Goal: Task Accomplishment & Management: Use online tool/utility

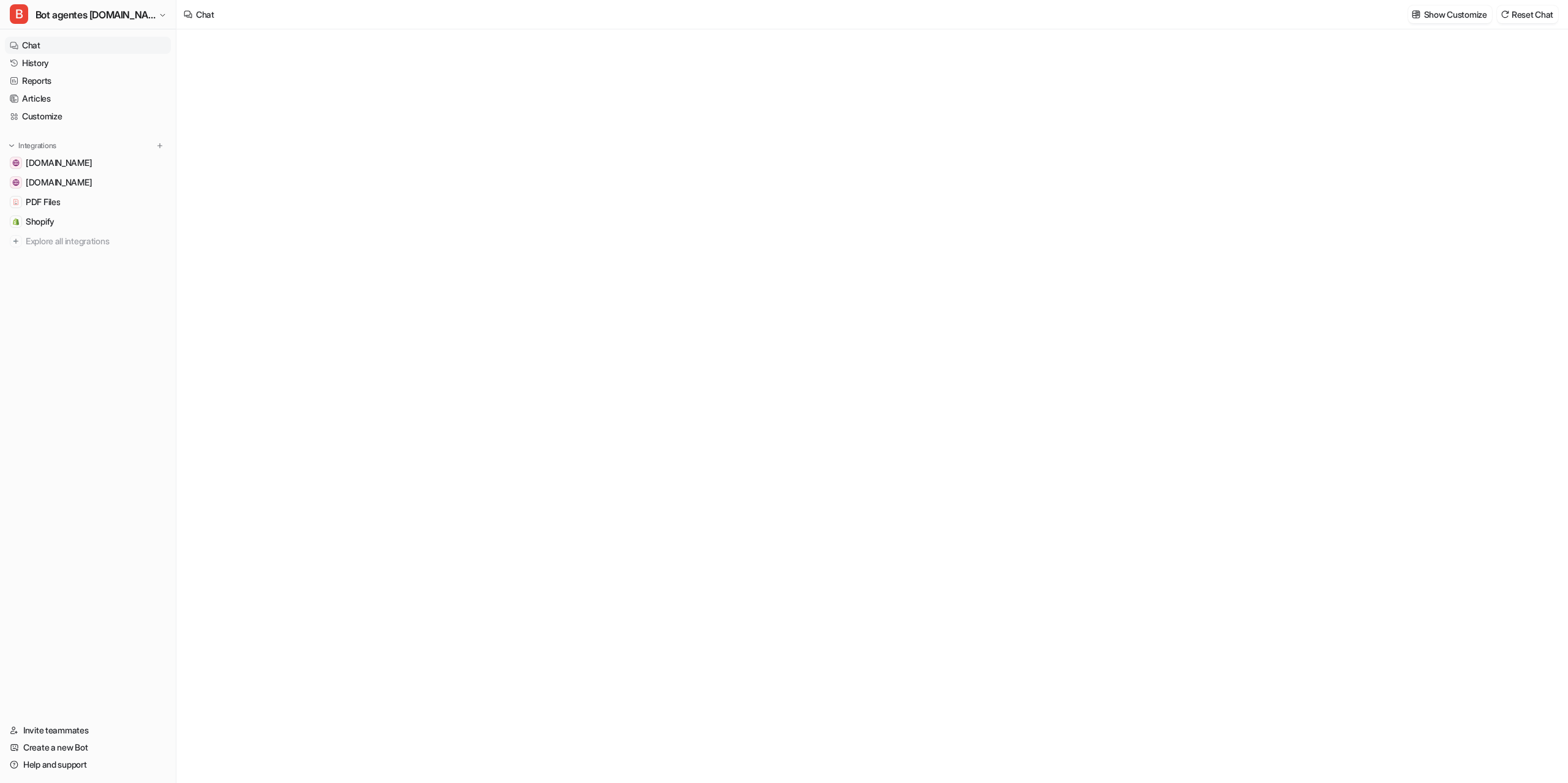
type textarea "**********"
drag, startPoint x: 772, startPoint y: 416, endPoint x: 774, endPoint y: 409, distance: 7.3
click at [772, 415] on div "**********" at bounding box center [872, 418] width 358 height 28
paste div
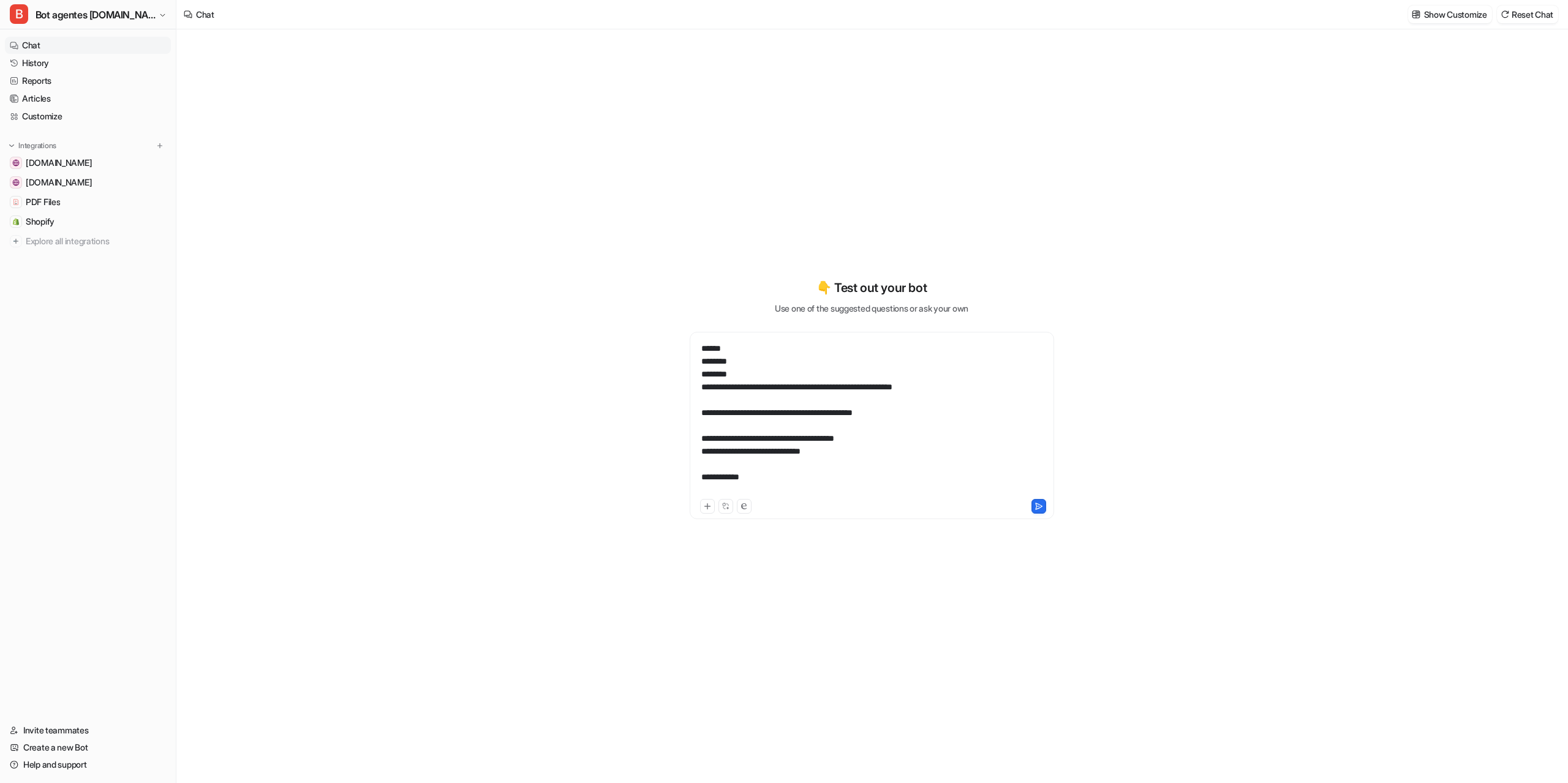
scroll to position [99, 0]
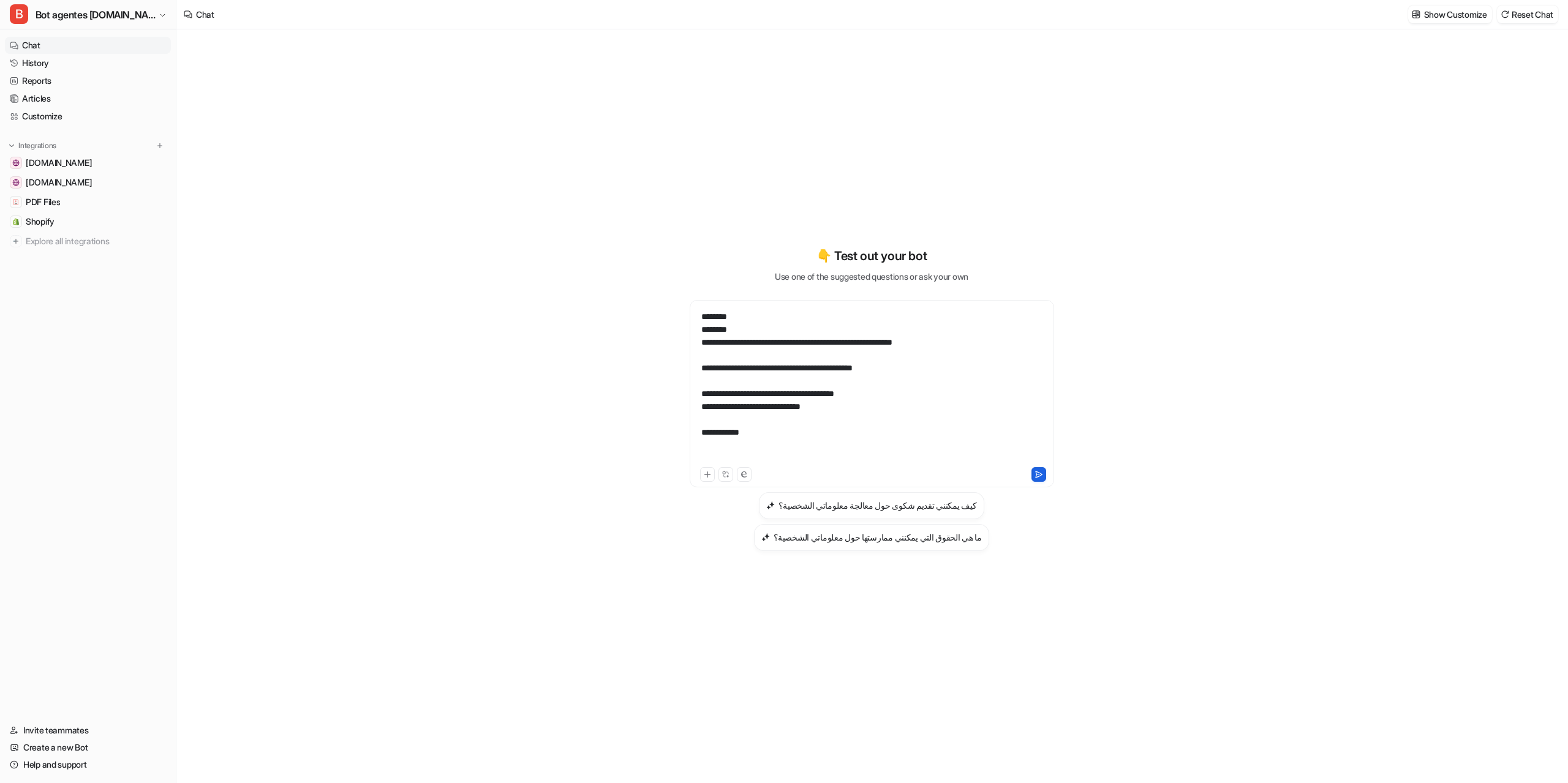
click at [1043, 475] on button at bounding box center [1039, 475] width 15 height 15
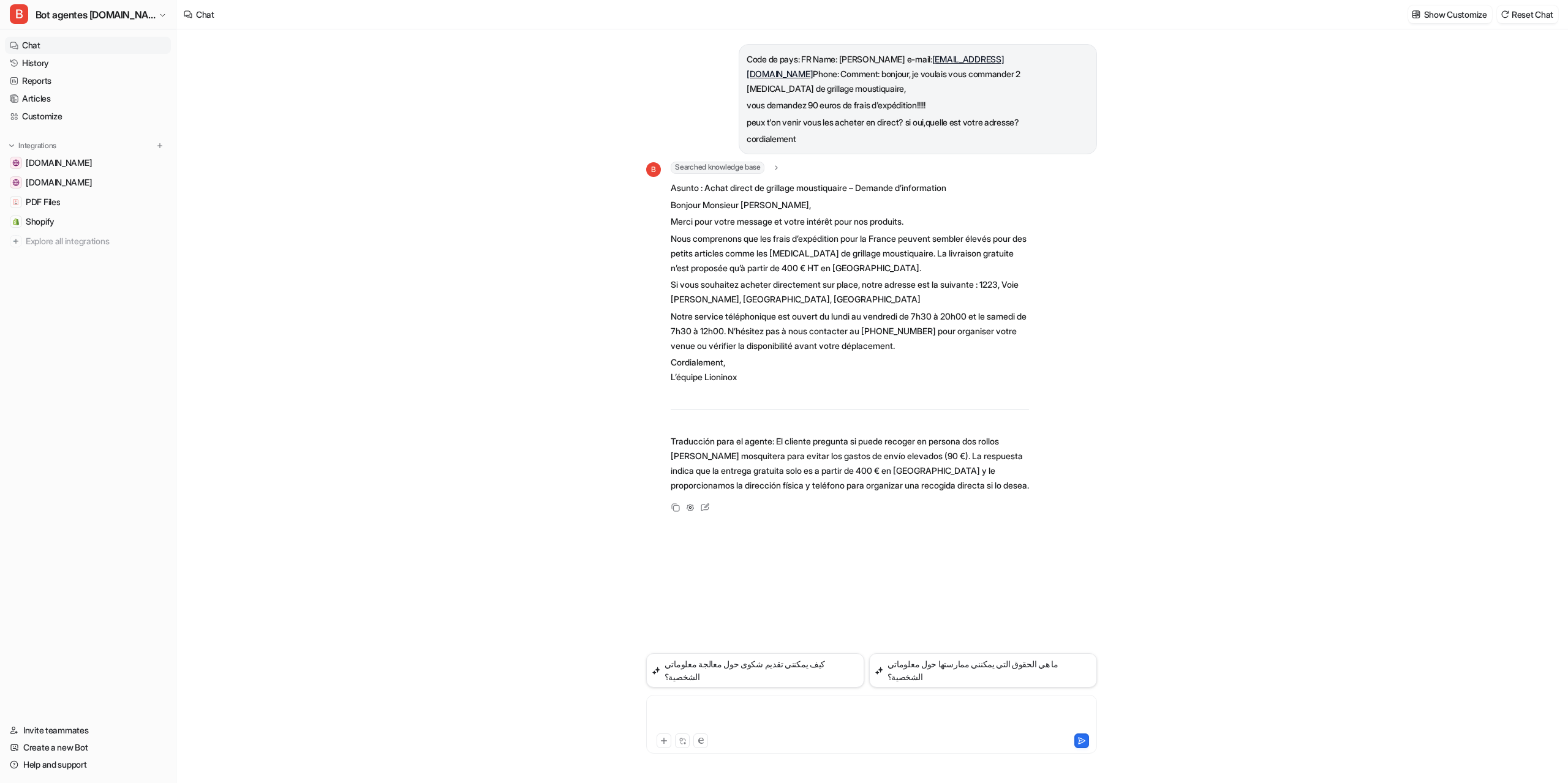
click at [744, 715] on div at bounding box center [872, 717] width 445 height 28
click at [48, 119] on link "Customize" at bounding box center [88, 116] width 166 height 17
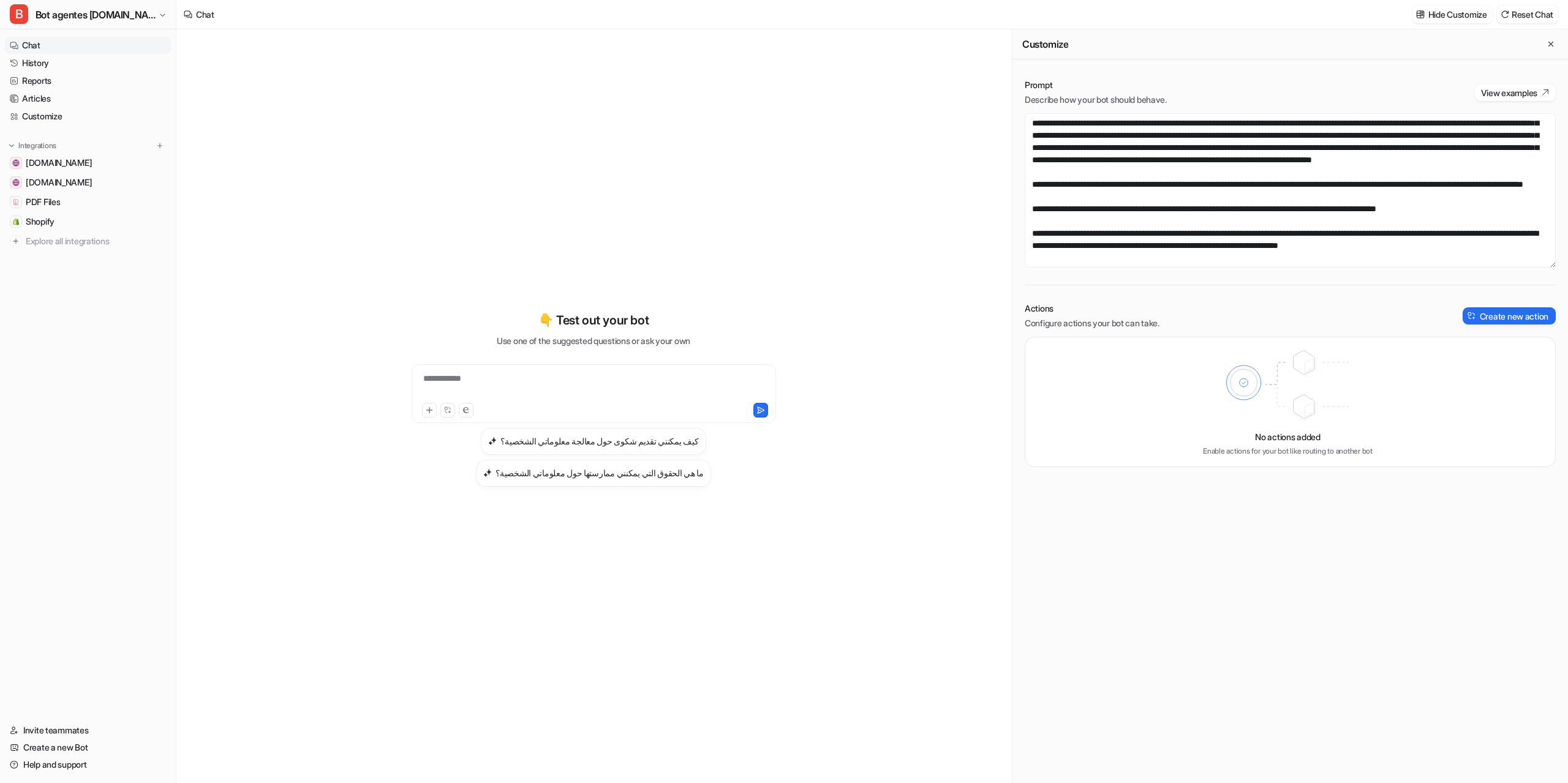
scroll to position [2008, 0]
click at [1497, 189] on textarea at bounding box center [1290, 190] width 531 height 154
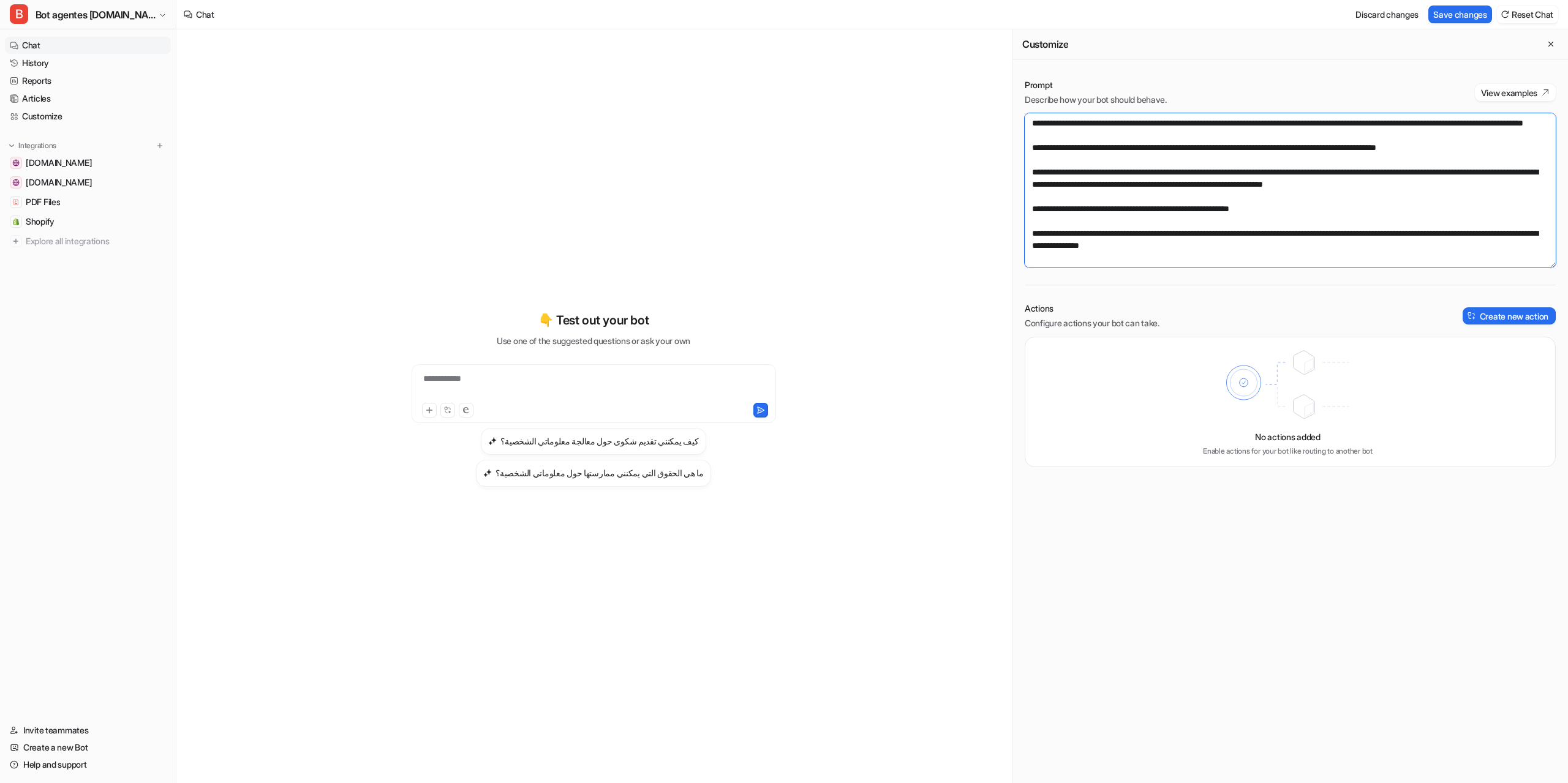
drag, startPoint x: 1239, startPoint y: 249, endPoint x: 1012, endPoint y: 234, distance: 227.5
click at [1015, 236] on div "Prompt Describe how your bot should behave. View examples Actions Configure act…" at bounding box center [1290, 273] width 556 height 413
click at [1233, 246] on textarea at bounding box center [1290, 190] width 531 height 154
drag, startPoint x: 1289, startPoint y: 234, endPoint x: 1207, endPoint y: 233, distance: 82.0
click at [1207, 233] on textarea at bounding box center [1290, 190] width 531 height 154
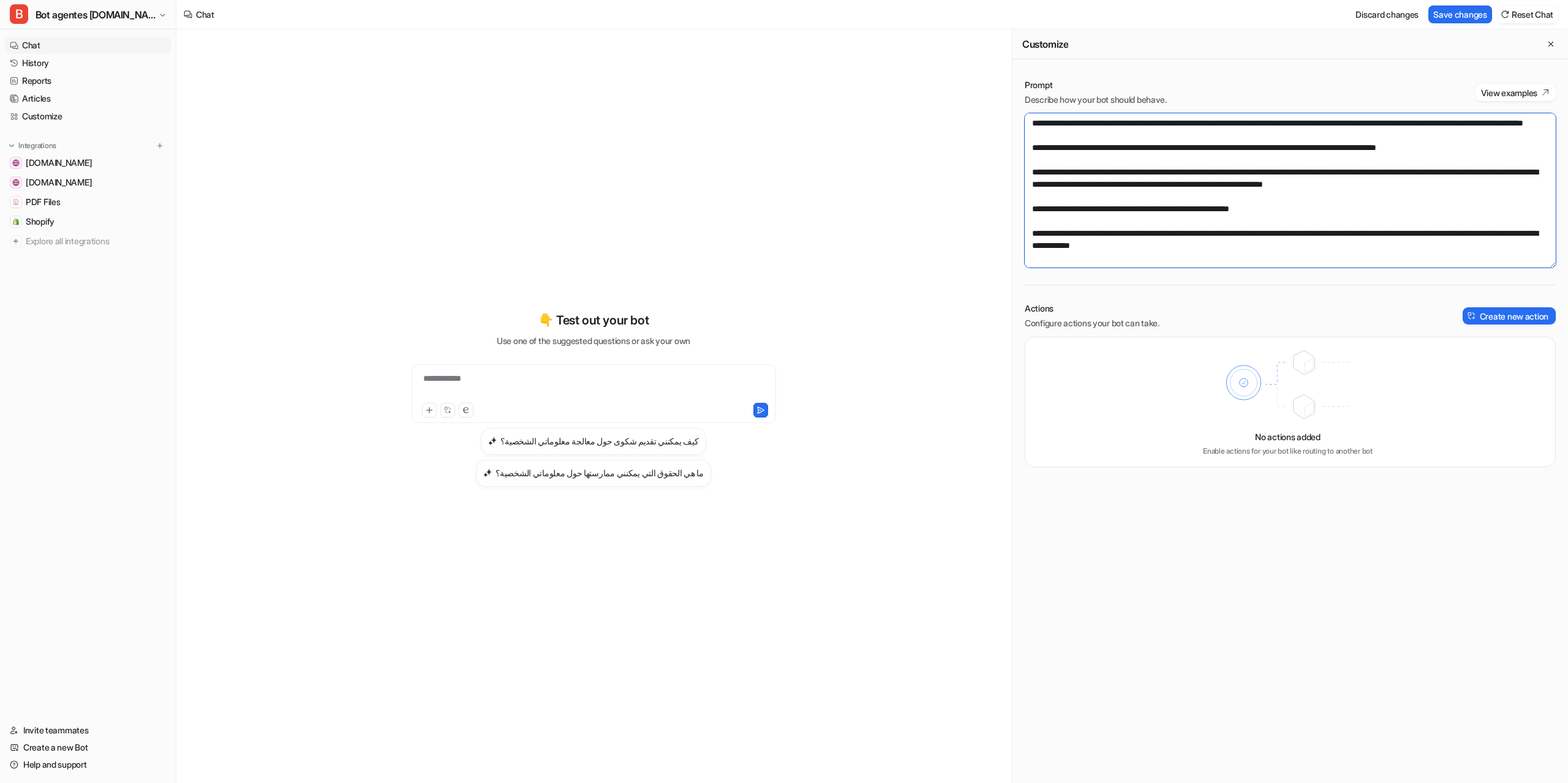
drag, startPoint x: 1239, startPoint y: 246, endPoint x: 1003, endPoint y: 232, distance: 236.4
click at [1003, 232] on div "**********" at bounding box center [872, 406] width 1392 height 753
click at [1235, 249] on textarea at bounding box center [1290, 190] width 531 height 154
paste textarea "**********"
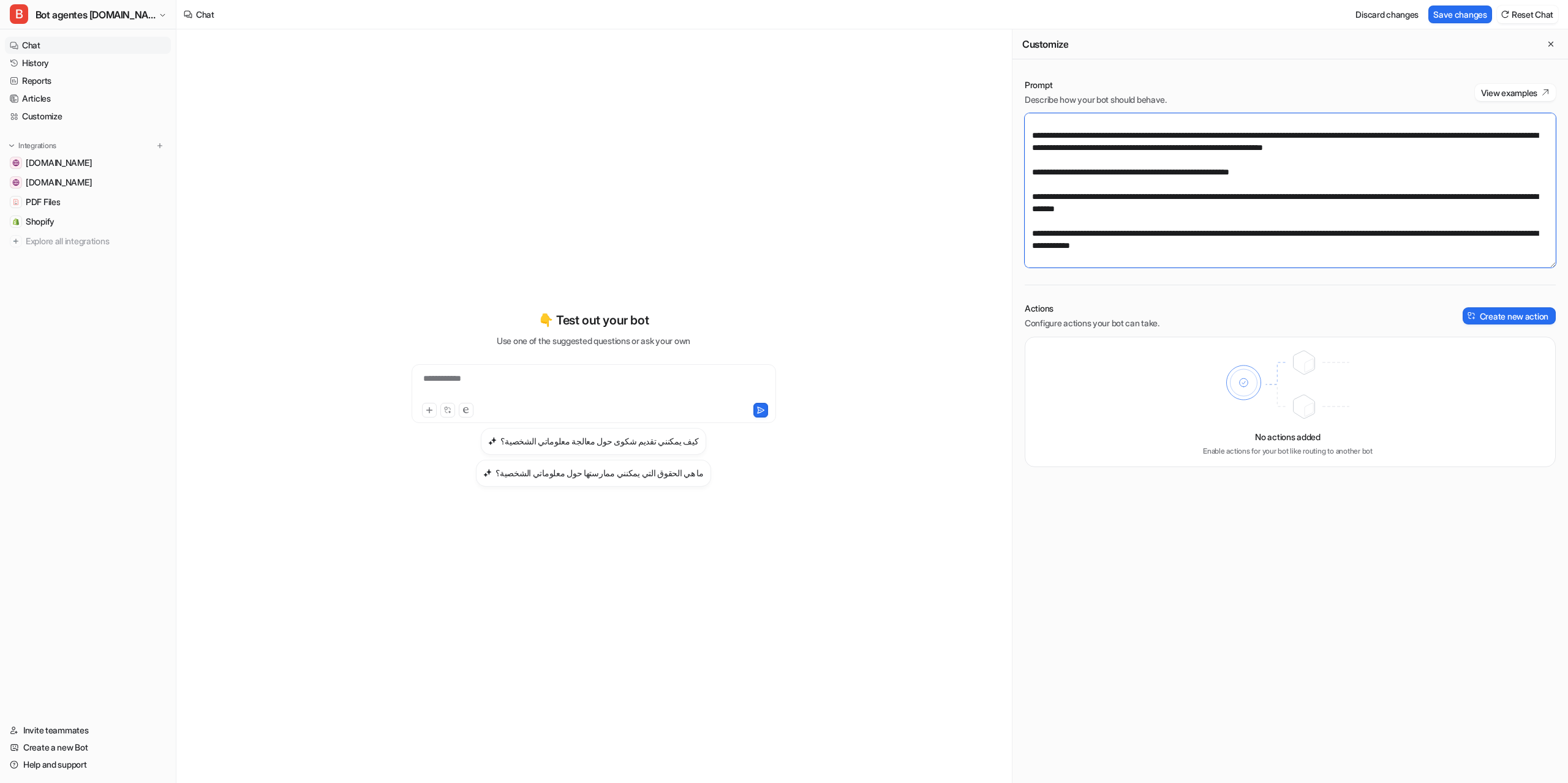
scroll to position [2106, 0]
drag, startPoint x: 1260, startPoint y: 260, endPoint x: 1522, endPoint y: 161, distance: 280.1
click at [1495, 171] on textarea at bounding box center [1290, 190] width 531 height 154
type textarea "**********"
click at [1463, 17] on button "Save changes" at bounding box center [1460, 14] width 64 height 18
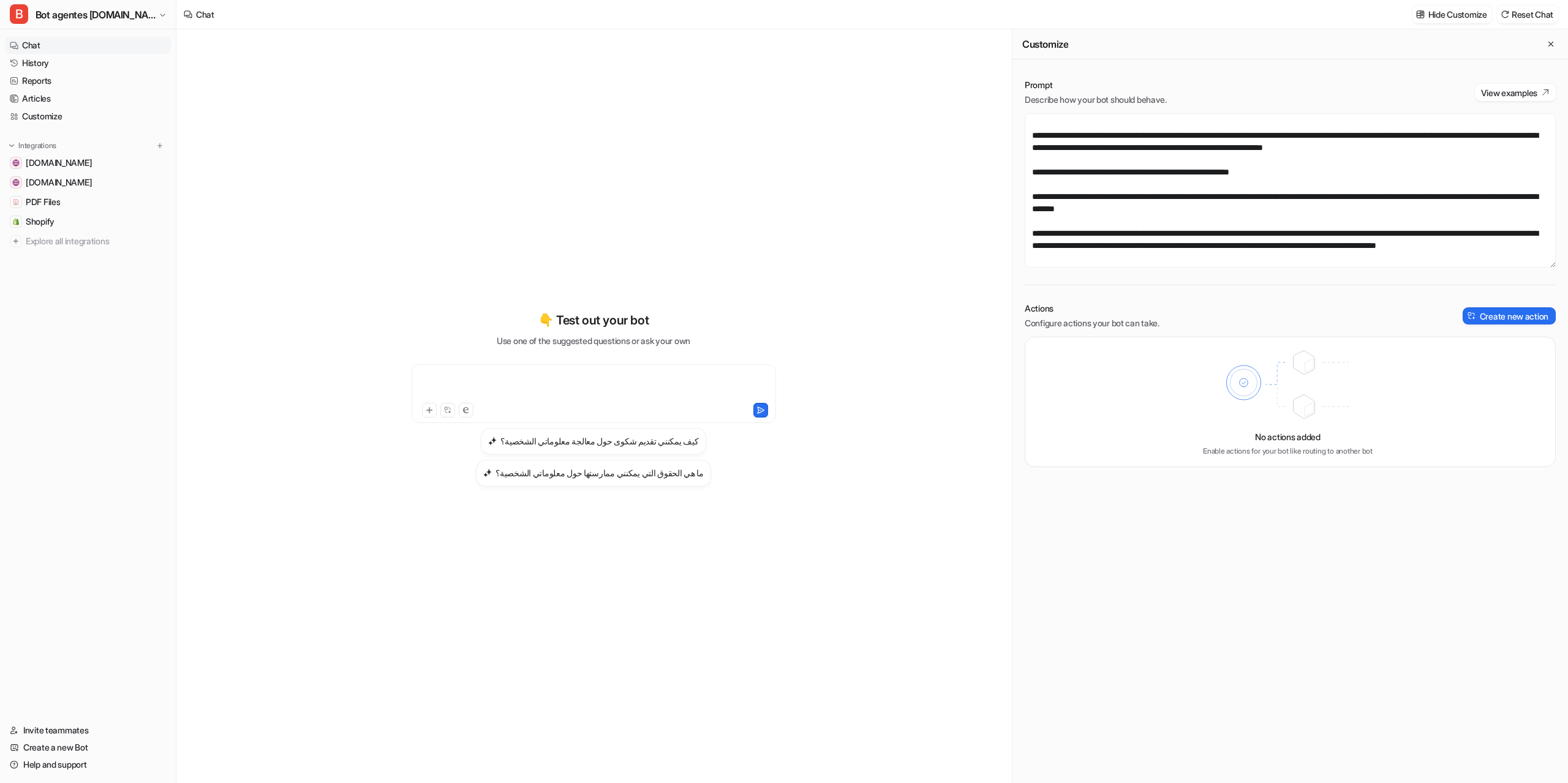
click at [537, 372] on div at bounding box center [594, 386] width 358 height 28
paste div
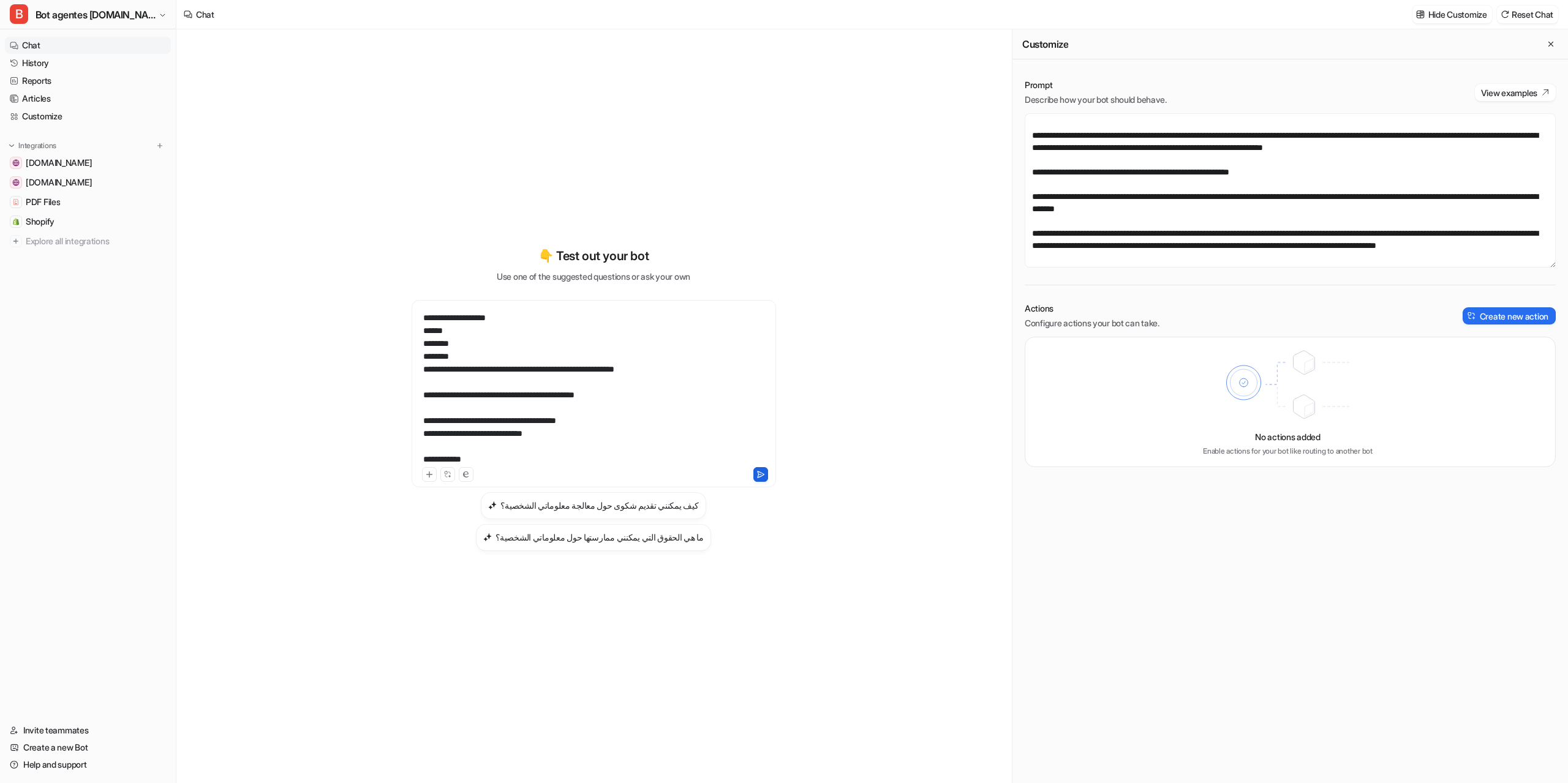
click at [762, 476] on icon at bounding box center [760, 474] width 9 height 9
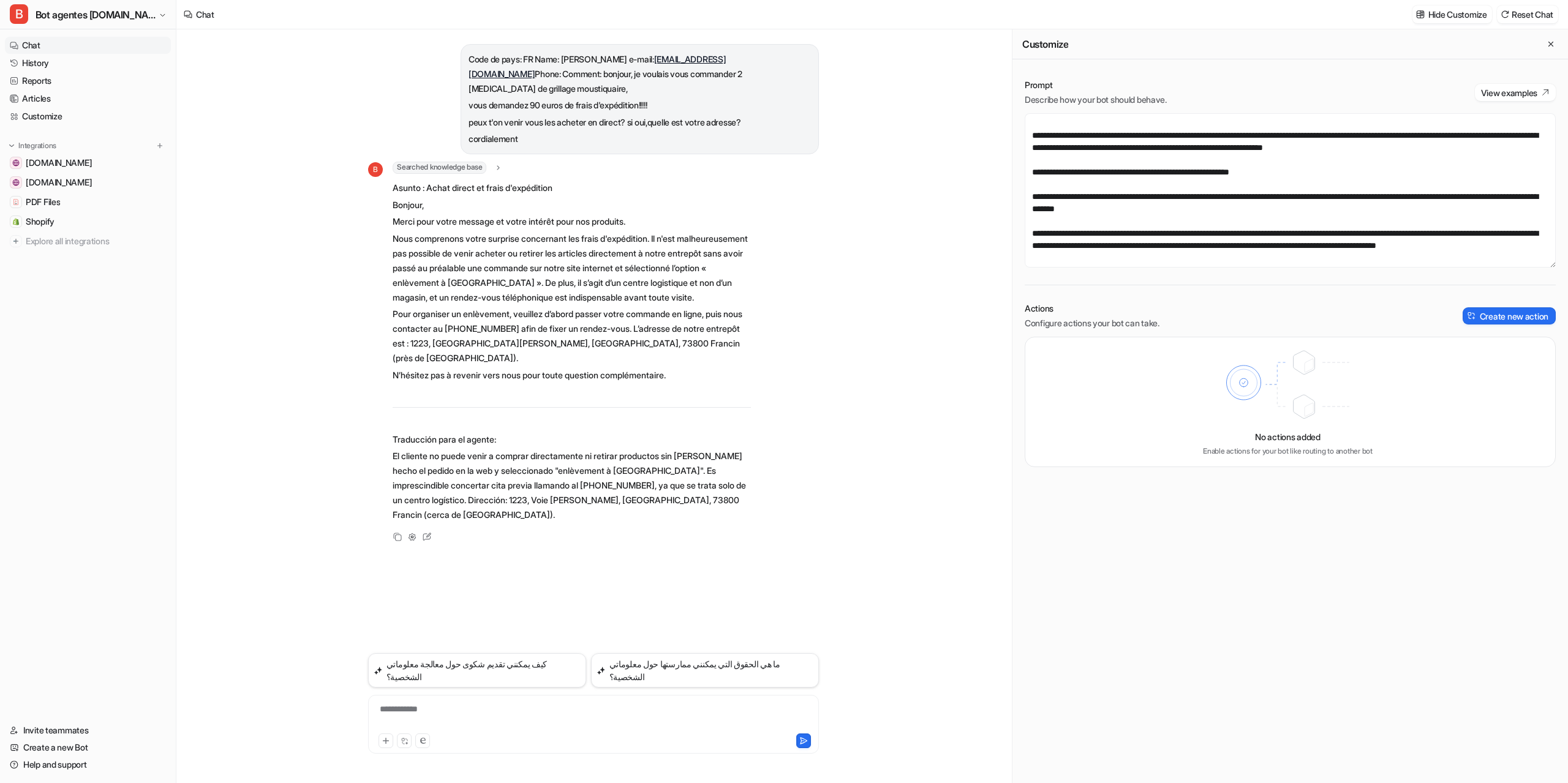
click at [435, 162] on span "Searched knowledge base" at bounding box center [439, 168] width 94 height 12
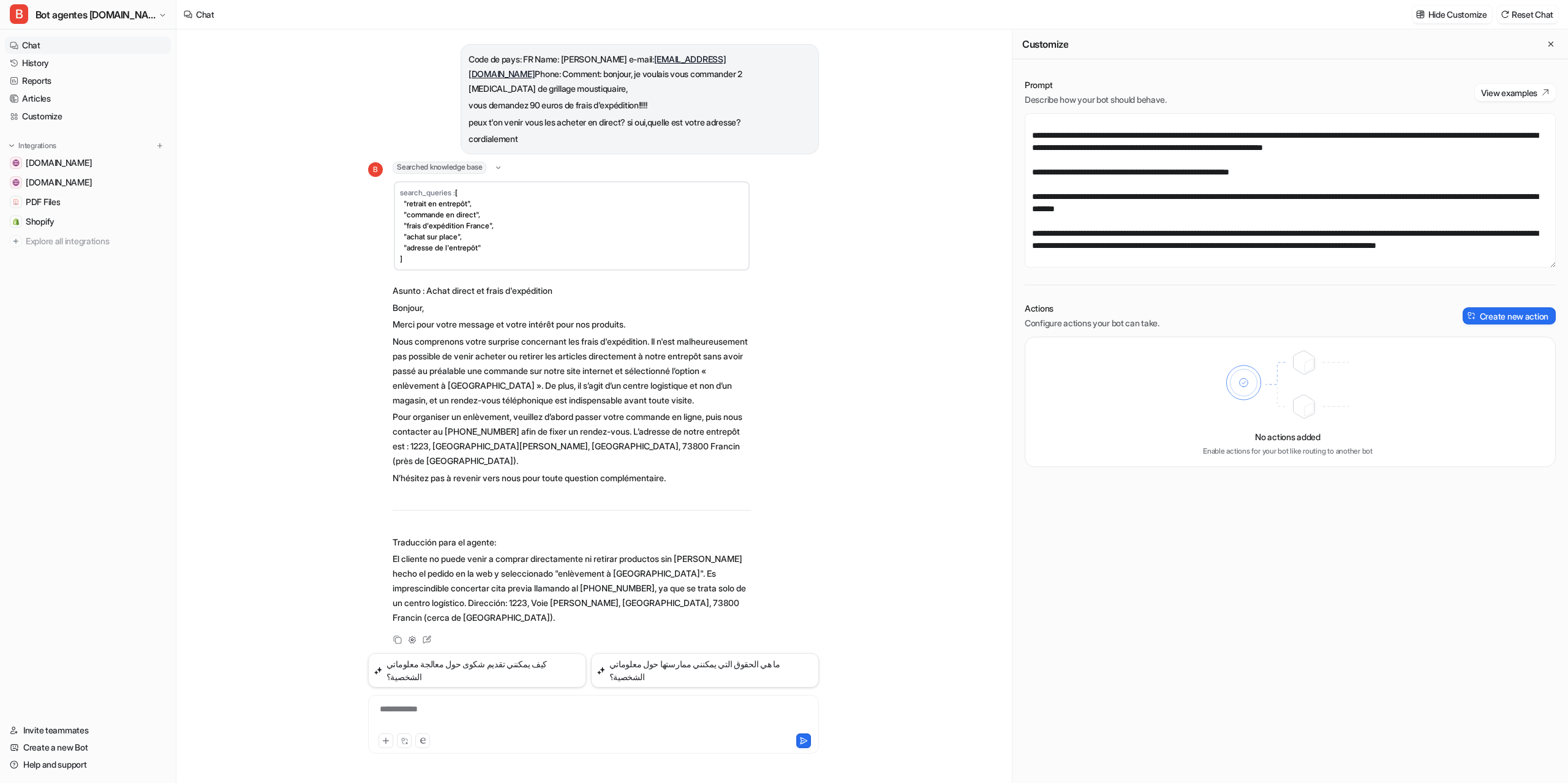
click at [436, 162] on span "Searched knowledge base" at bounding box center [439, 168] width 94 height 12
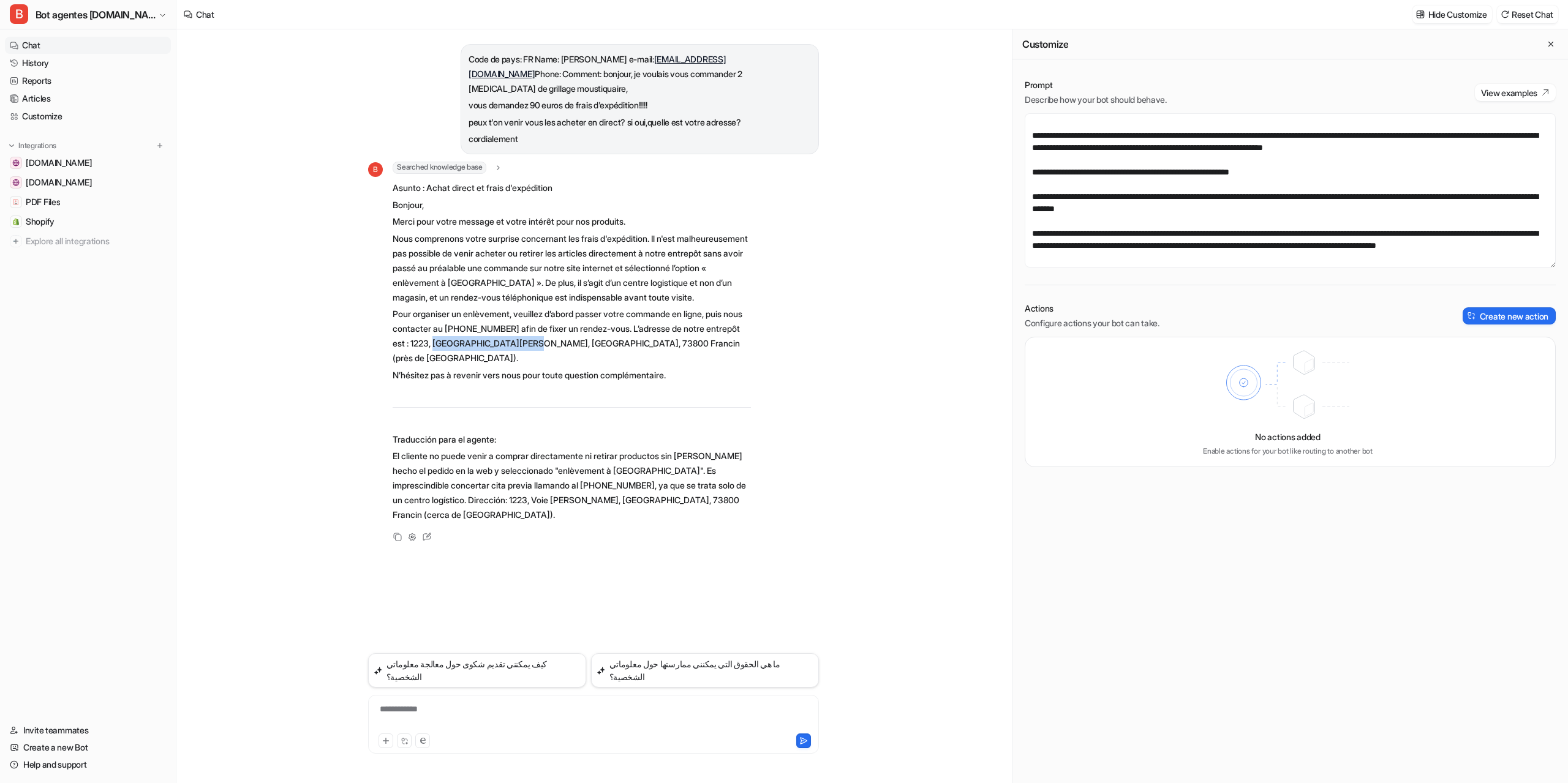
drag, startPoint x: 572, startPoint y: 342, endPoint x: 474, endPoint y: 343, distance: 98.0
click at [474, 343] on p "Pour organiser un enlèvement, veuillez d’abord passer votre commande en ligne, …" at bounding box center [572, 336] width 358 height 59
copy p "Voie [PERSON_NAME]"
click at [42, 113] on link "Customize" at bounding box center [88, 116] width 166 height 17
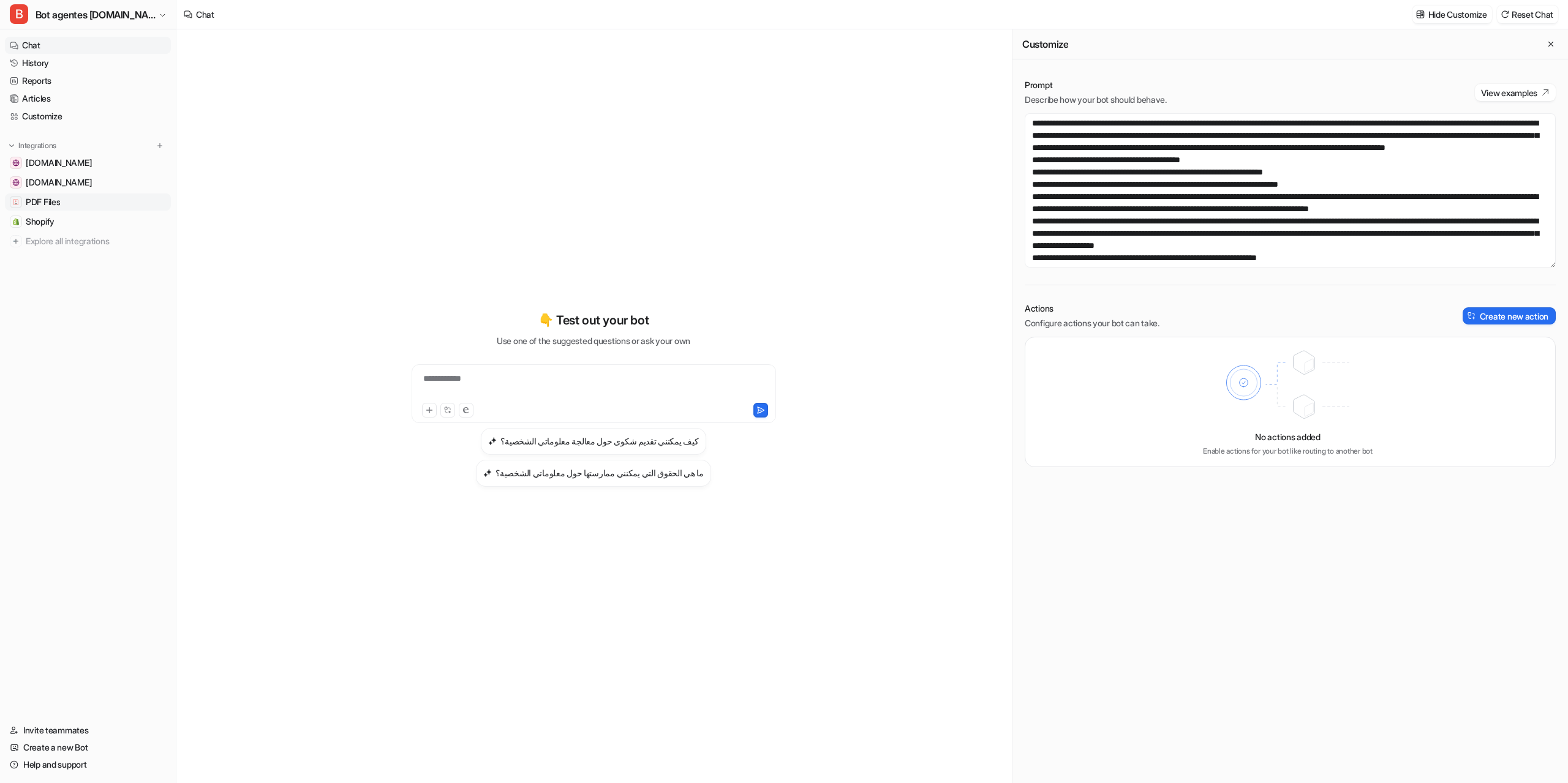
click at [46, 197] on span "PDF Files" at bounding box center [42, 202] width 34 height 12
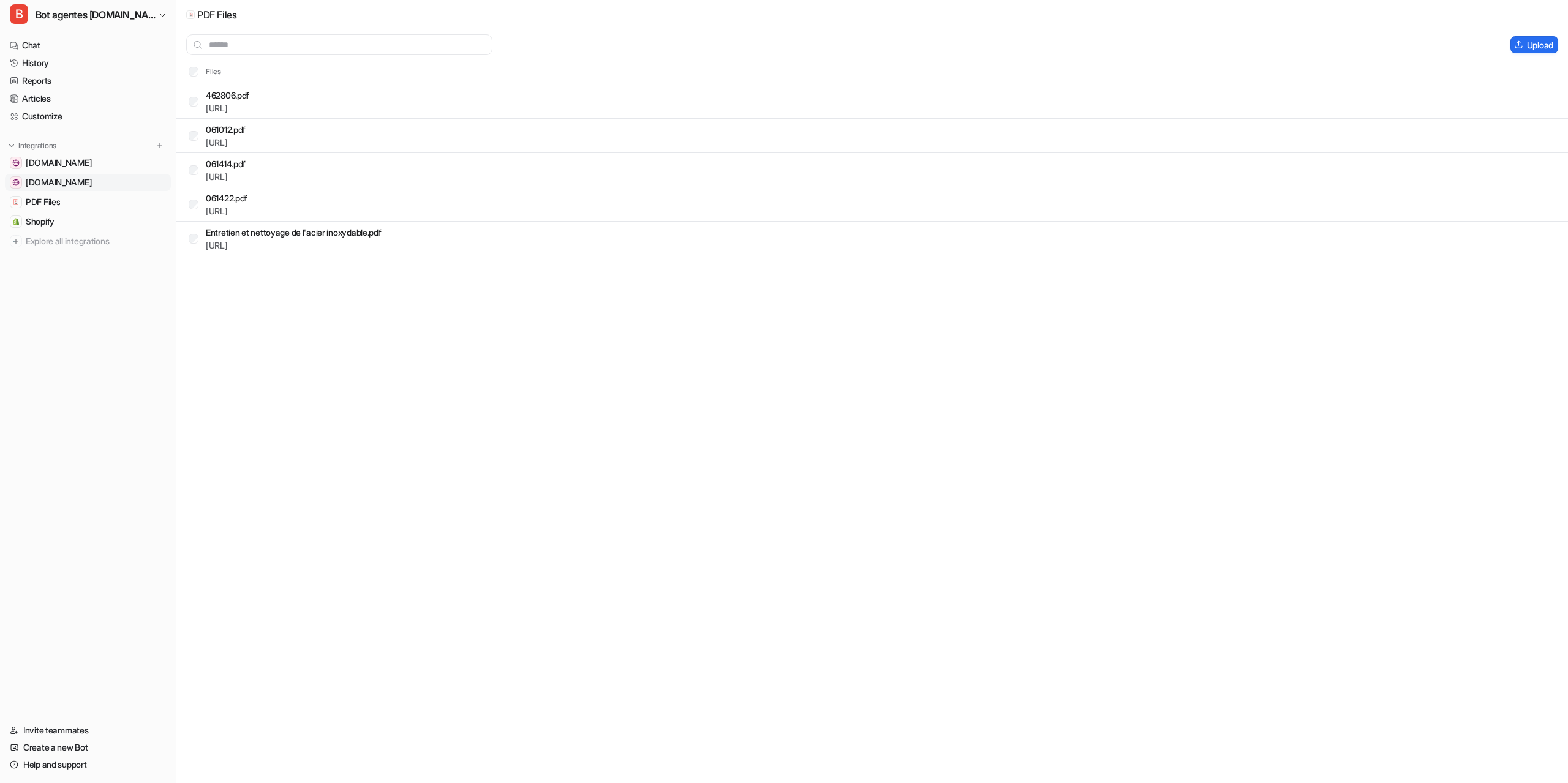
click at [91, 182] on span "[DOMAIN_NAME]" at bounding box center [59, 182] width 66 height 12
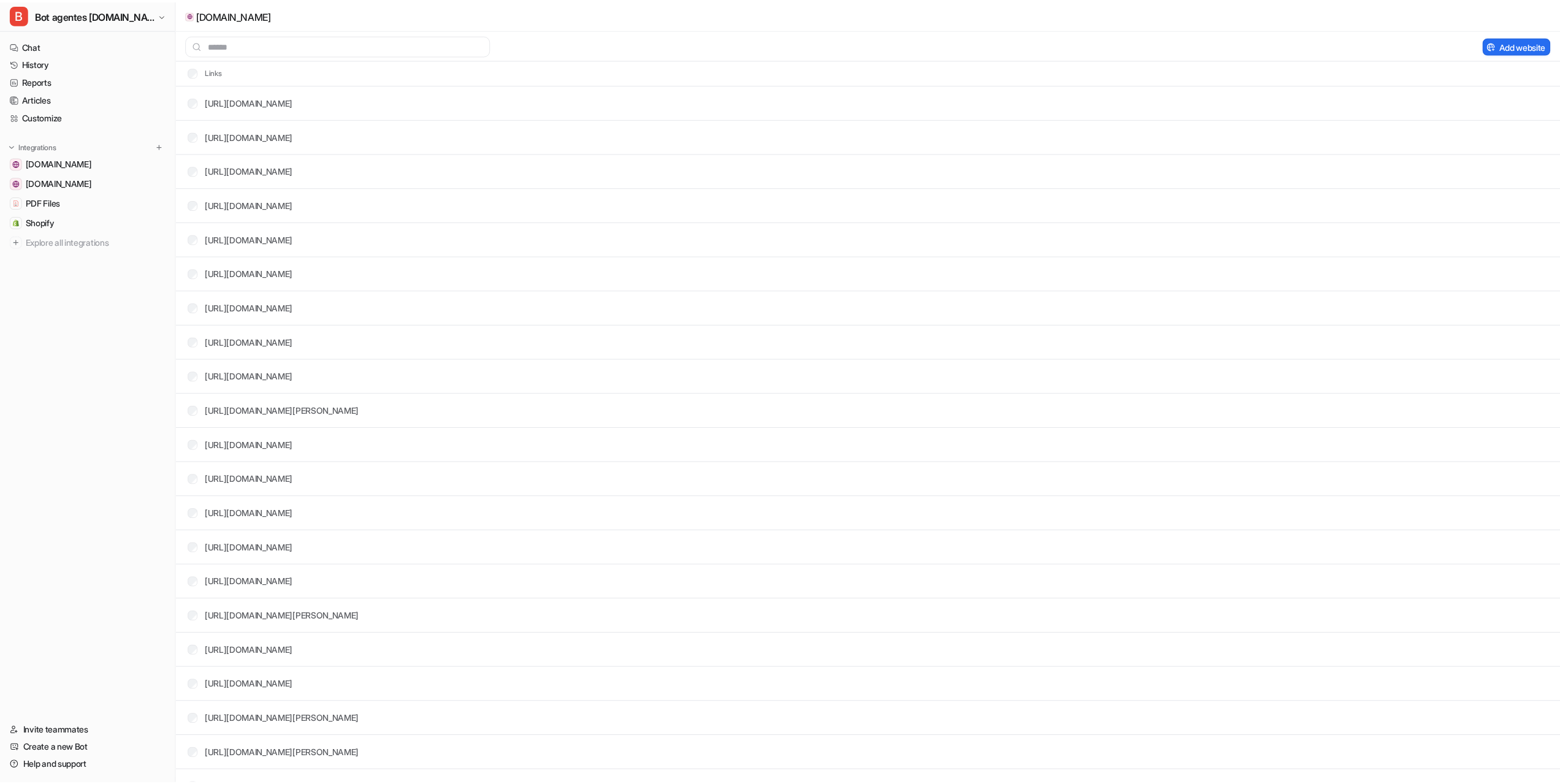
scroll to position [409, 0]
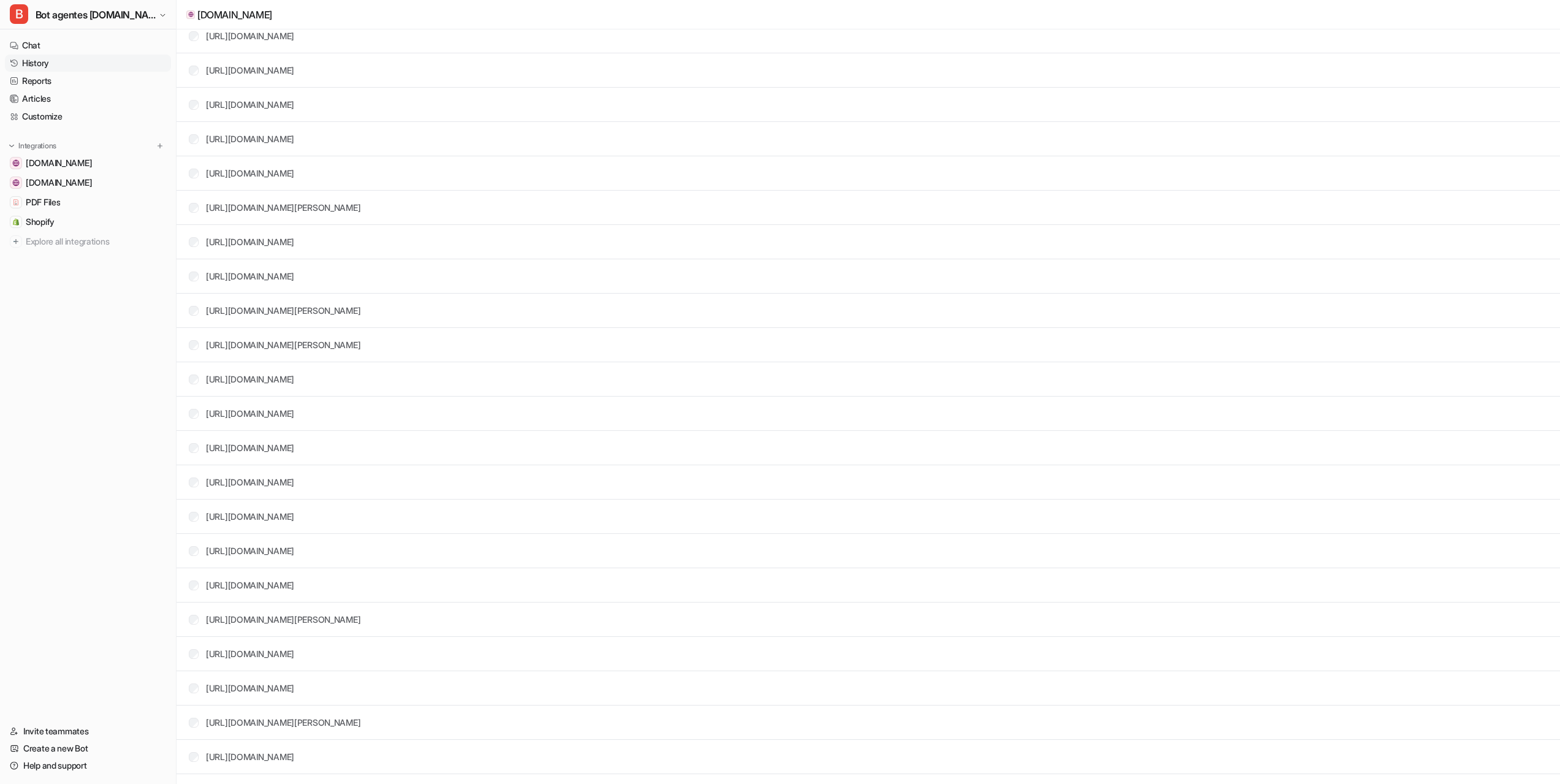
click at [39, 65] on link "History" at bounding box center [88, 63] width 166 height 17
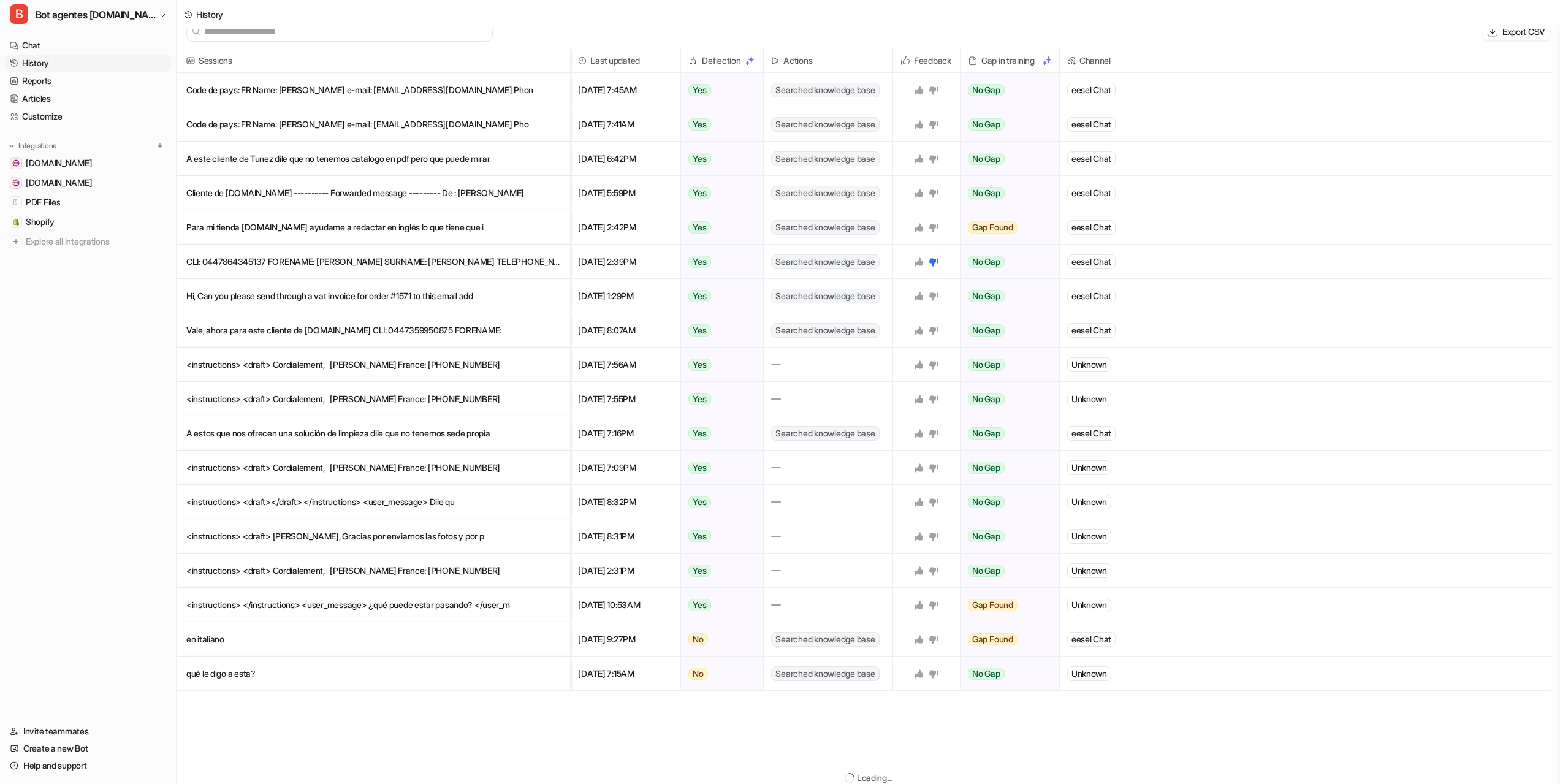
scroll to position [2, 0]
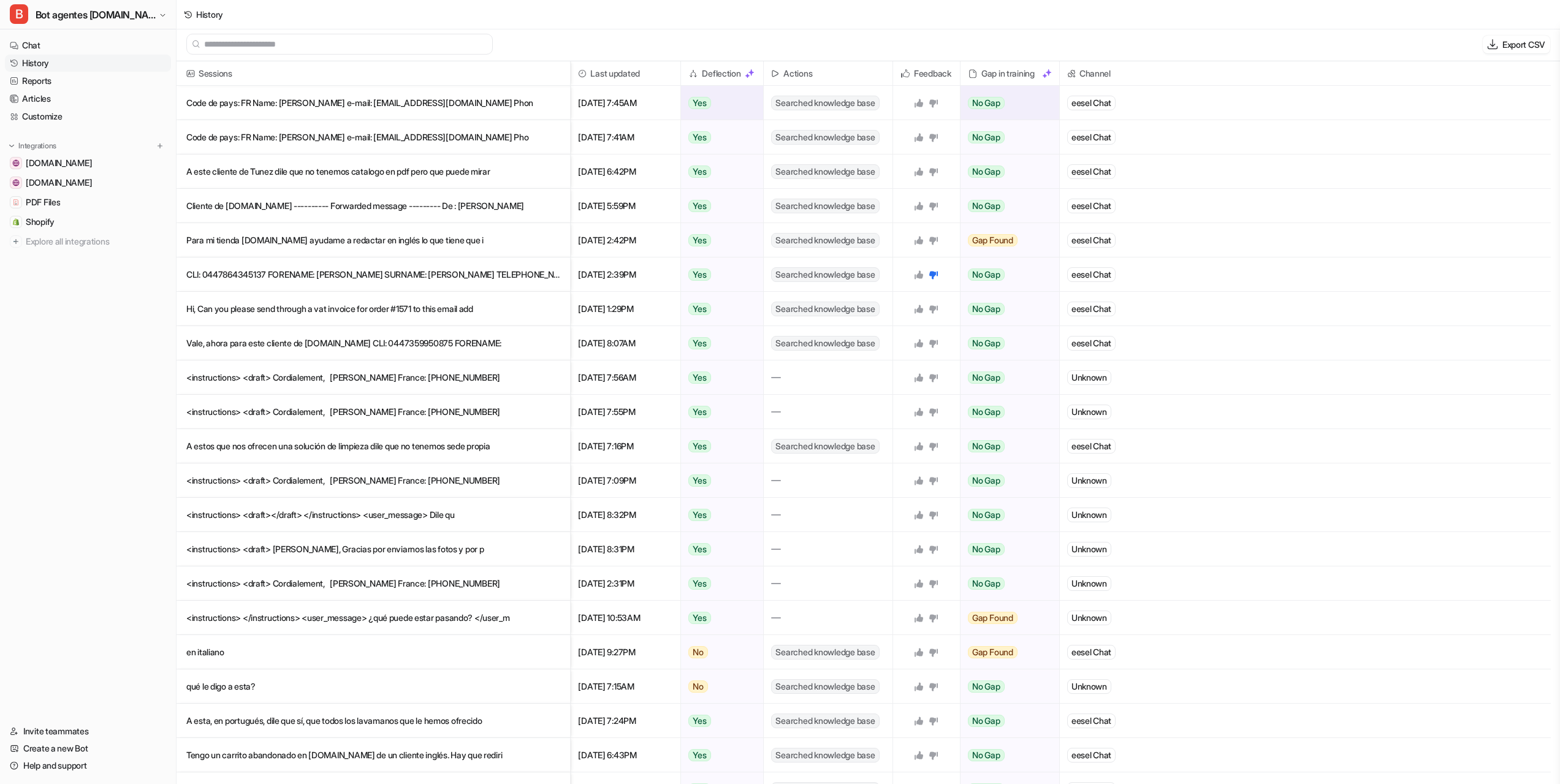
click at [457, 104] on p "Code de pays: FR Name: [PERSON_NAME] e-mail: [EMAIL_ADDRESS][DOMAIN_NAME] Phon" at bounding box center [373, 102] width 374 height 34
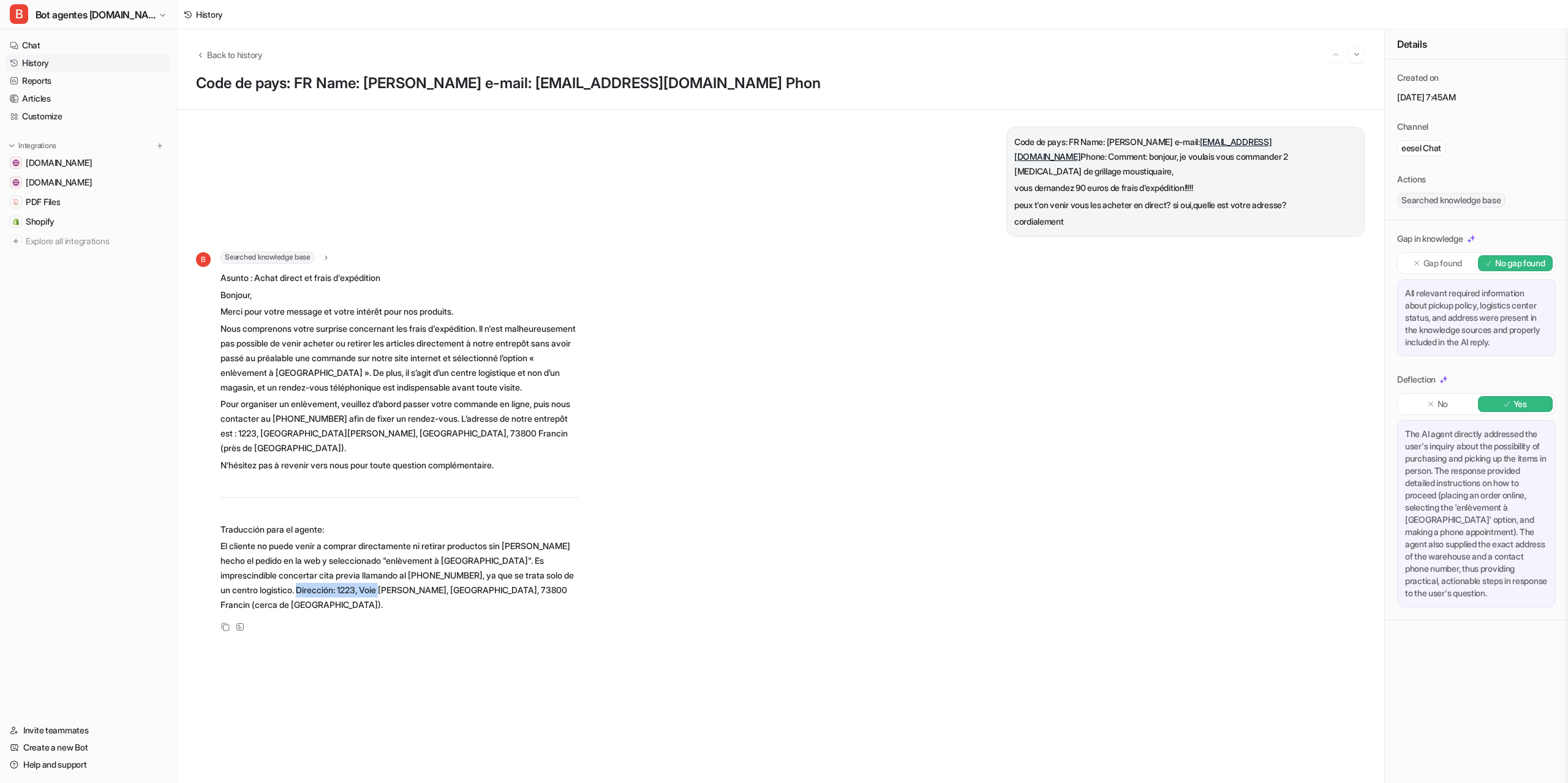
drag, startPoint x: 328, startPoint y: 591, endPoint x: 426, endPoint y: 591, distance: 98.0
copy p "Voie [PERSON_NAME]"
click at [51, 200] on span "PDF Files" at bounding box center [42, 202] width 34 height 12
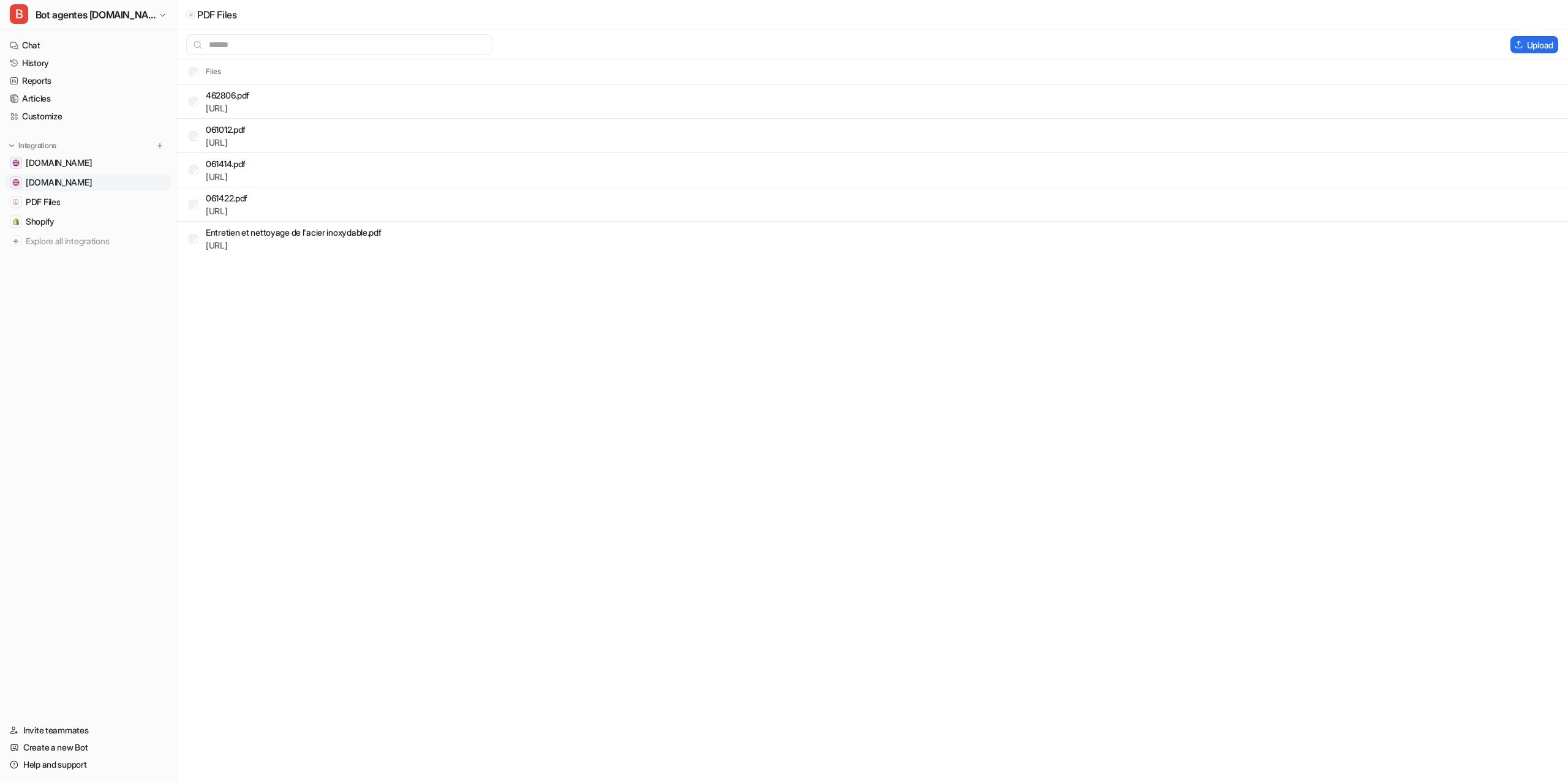
click at [60, 182] on span "[DOMAIN_NAME]" at bounding box center [59, 182] width 66 height 12
